Goal: Information Seeking & Learning: Find specific page/section

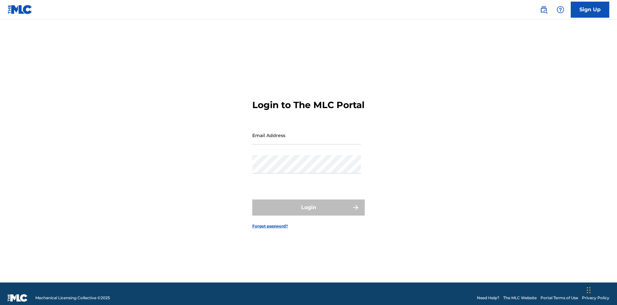
scroll to position [8, 0]
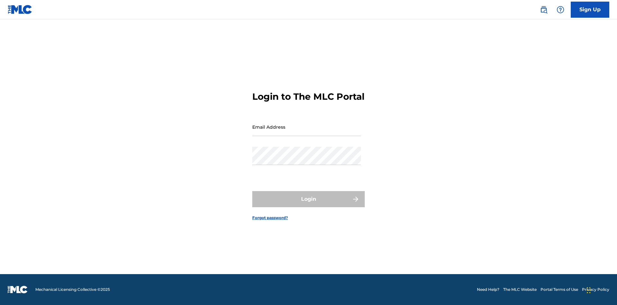
click at [307, 132] on input "Email Address" at bounding box center [306, 127] width 109 height 18
type input "[EMAIL_ADDRESS][DOMAIN_NAME]"
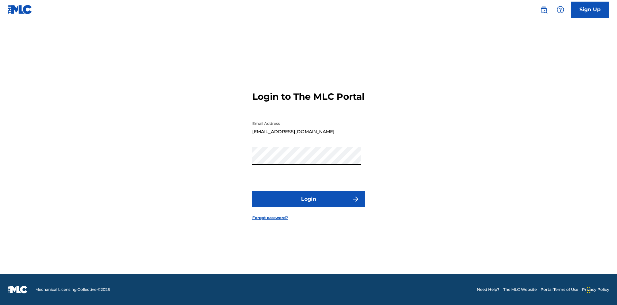
click at [308, 204] on button "Login" at bounding box center [308, 199] width 112 height 16
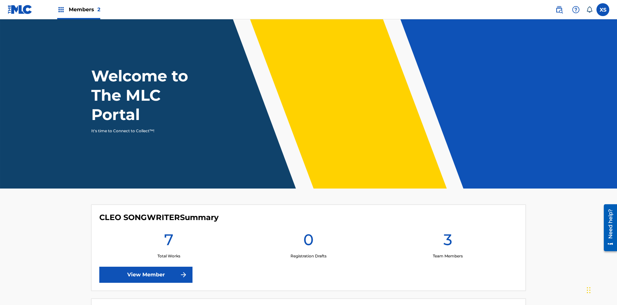
scroll to position [28, 0]
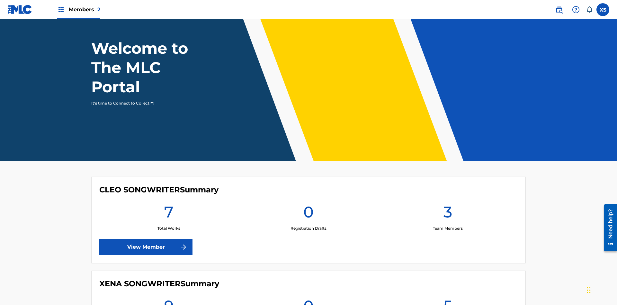
click at [78, 9] on span "Members 2" at bounding box center [84, 9] width 31 height 7
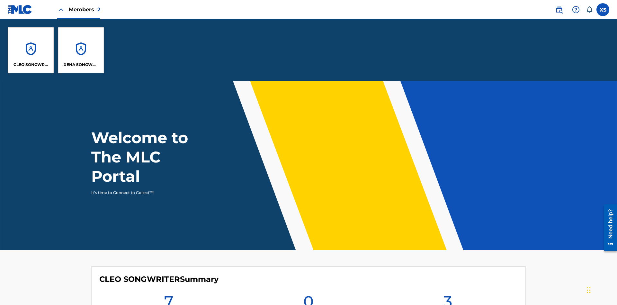
scroll to position [23, 0]
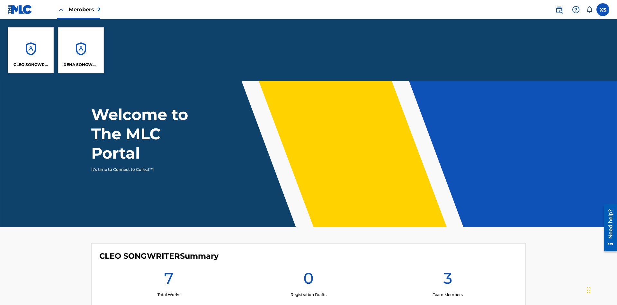
click at [31, 65] on p "CLEO SONGWRITER" at bounding box center [30, 65] width 35 height 6
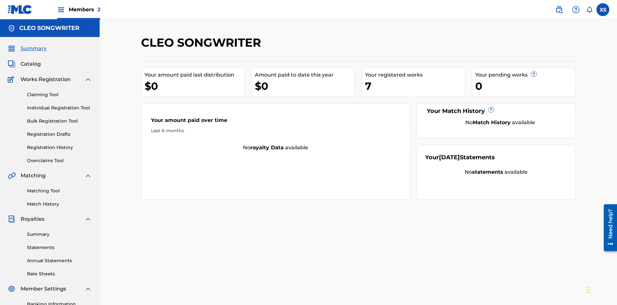
click at [31, 60] on span "Catalog" at bounding box center [31, 64] width 20 height 8
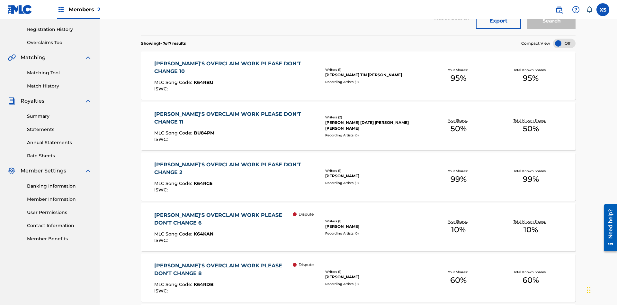
scroll to position [25, 0]
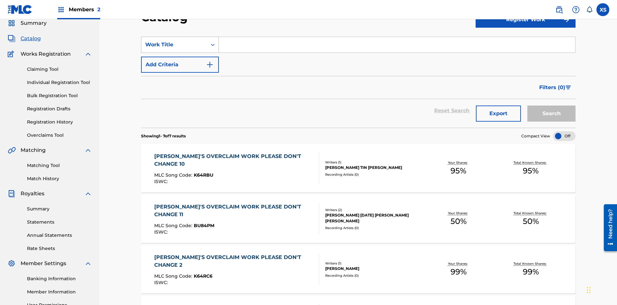
click at [174, 45] on div "Work Title" at bounding box center [174, 45] width 58 height 8
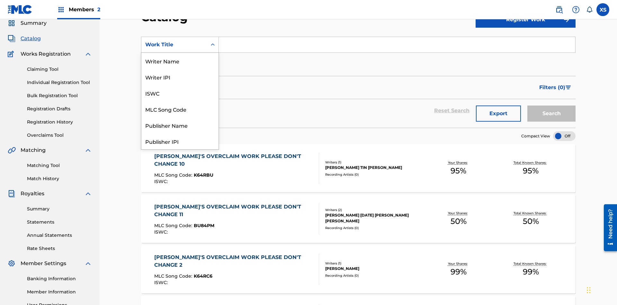
scroll to position [96, 0]
click at [180, 141] on div "Work Title" at bounding box center [179, 141] width 77 height 16
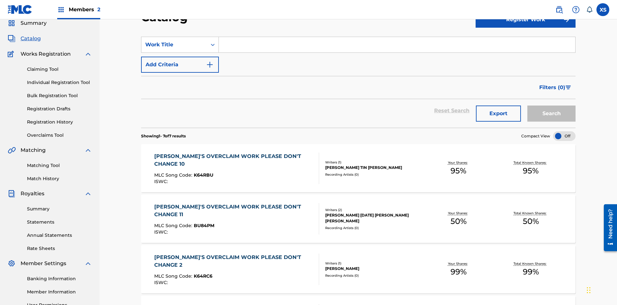
scroll to position [24, 0]
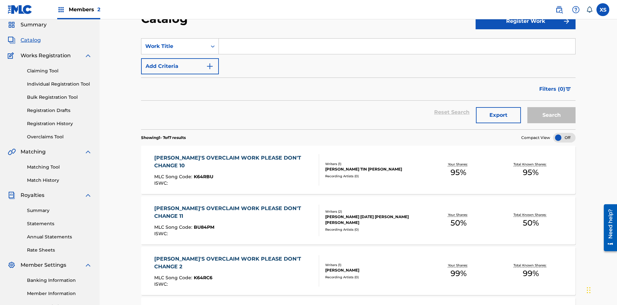
click at [397, 46] on input "Search Form" at bounding box center [397, 46] width 356 height 15
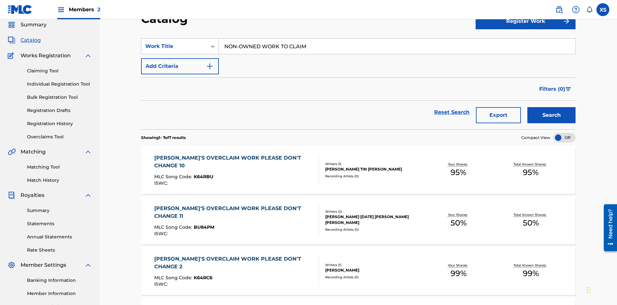
type input "NON-OWNED WORK TO CLAIM"
click at [551, 107] on button "Search" at bounding box center [551, 115] width 48 height 16
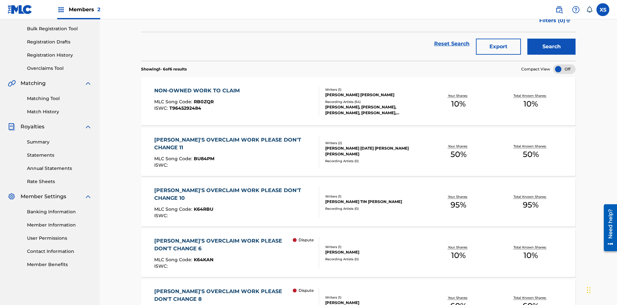
scroll to position [152, 0]
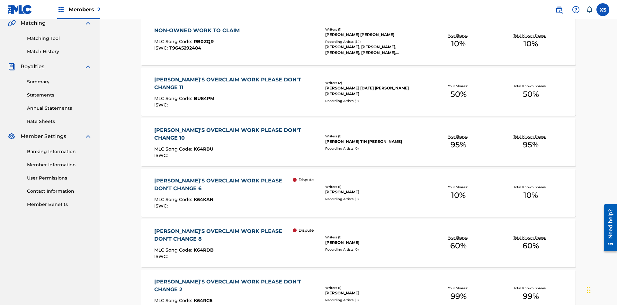
click at [203, 41] on span "RB0ZQR" at bounding box center [204, 42] width 20 height 6
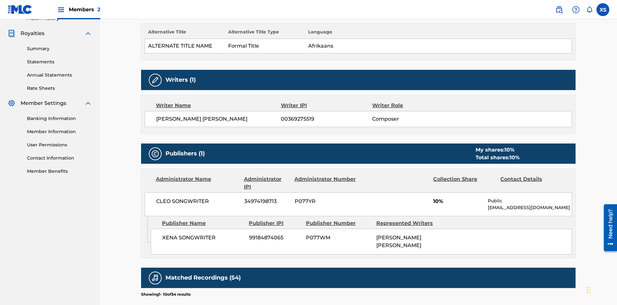
scroll to position [262, 0]
